Goal: Task Accomplishment & Management: Use online tool/utility

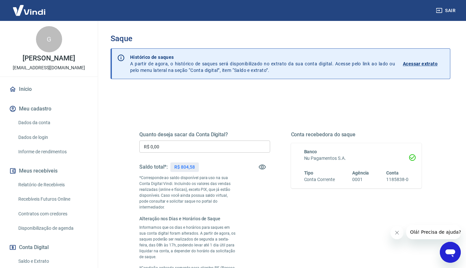
click at [152, 147] on input "R$ 0,00" at bounding box center [204, 146] width 131 height 12
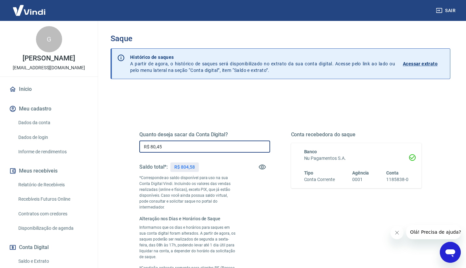
type input "R$ 804,58"
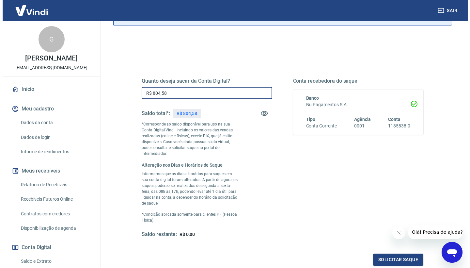
scroll to position [116, 0]
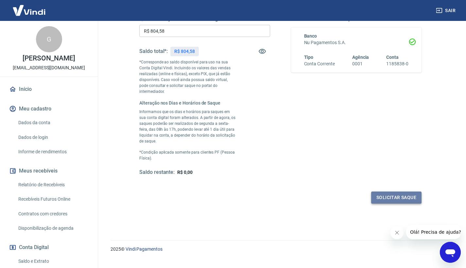
click at [384, 191] on button "Solicitar saque" at bounding box center [396, 197] width 50 height 12
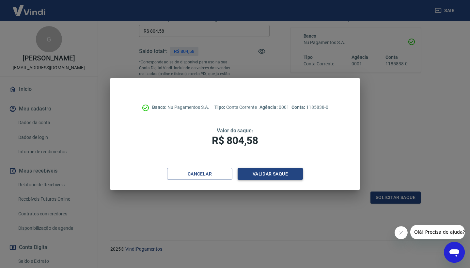
click at [265, 175] on button "Validar saque" at bounding box center [270, 174] width 65 height 12
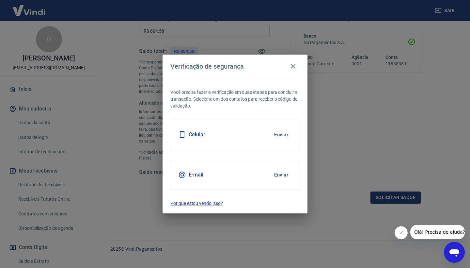
click at [281, 136] on button "Enviar" at bounding box center [281, 135] width 21 height 14
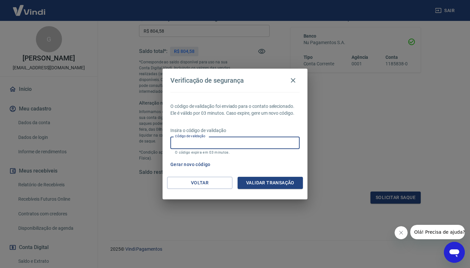
click at [209, 145] on input "Código de validação" at bounding box center [235, 143] width 129 height 12
type input "731255"
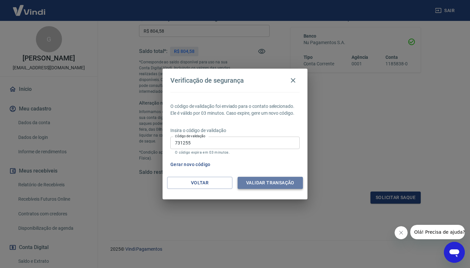
click at [265, 184] on button "Validar transação" at bounding box center [270, 183] width 65 height 12
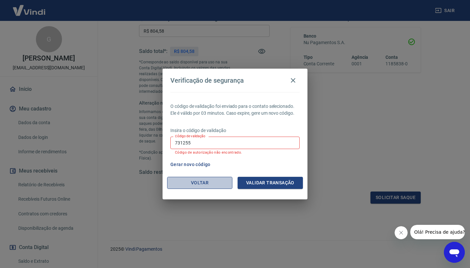
click at [199, 182] on button "Voltar" at bounding box center [199, 183] width 65 height 12
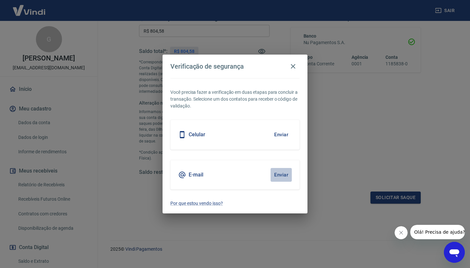
click at [284, 174] on button "Enviar" at bounding box center [281, 175] width 21 height 14
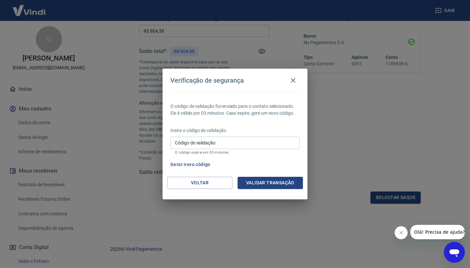
click at [224, 142] on input "Código de validação" at bounding box center [235, 143] width 129 height 12
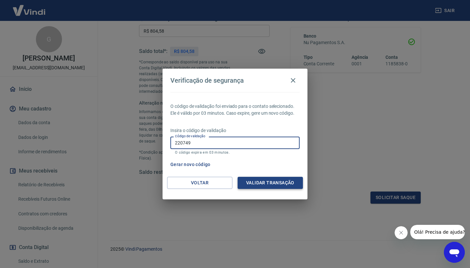
type input "220749"
click at [275, 184] on button "Validar transação" at bounding box center [270, 183] width 65 height 12
